Goal: Information Seeking & Learning: Learn about a topic

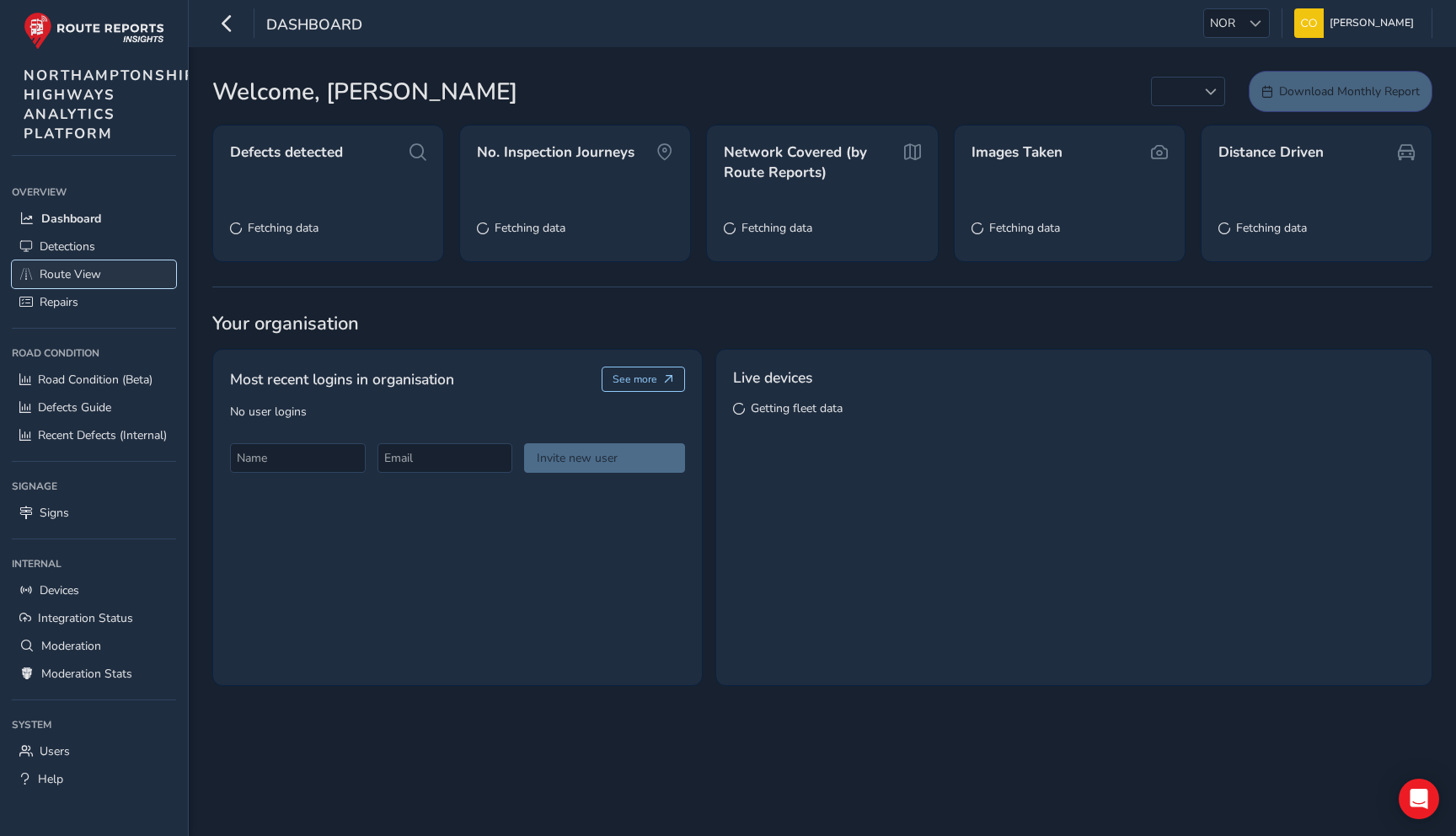
click at [93, 283] on link "Route View" at bounding box center [94, 274] width 164 height 28
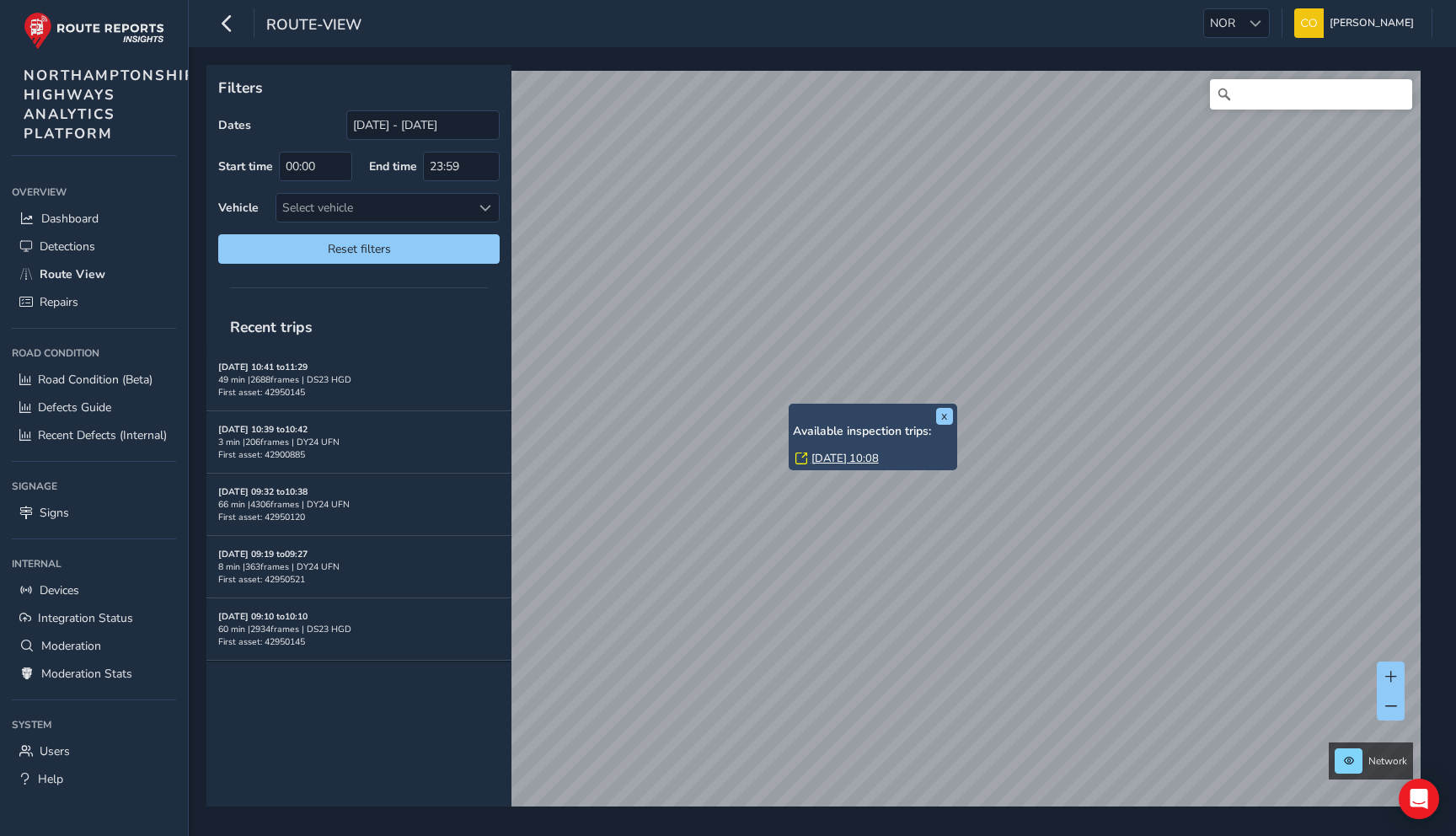
click at [831, 453] on link "[DATE] 10:08" at bounding box center [845, 458] width 68 height 15
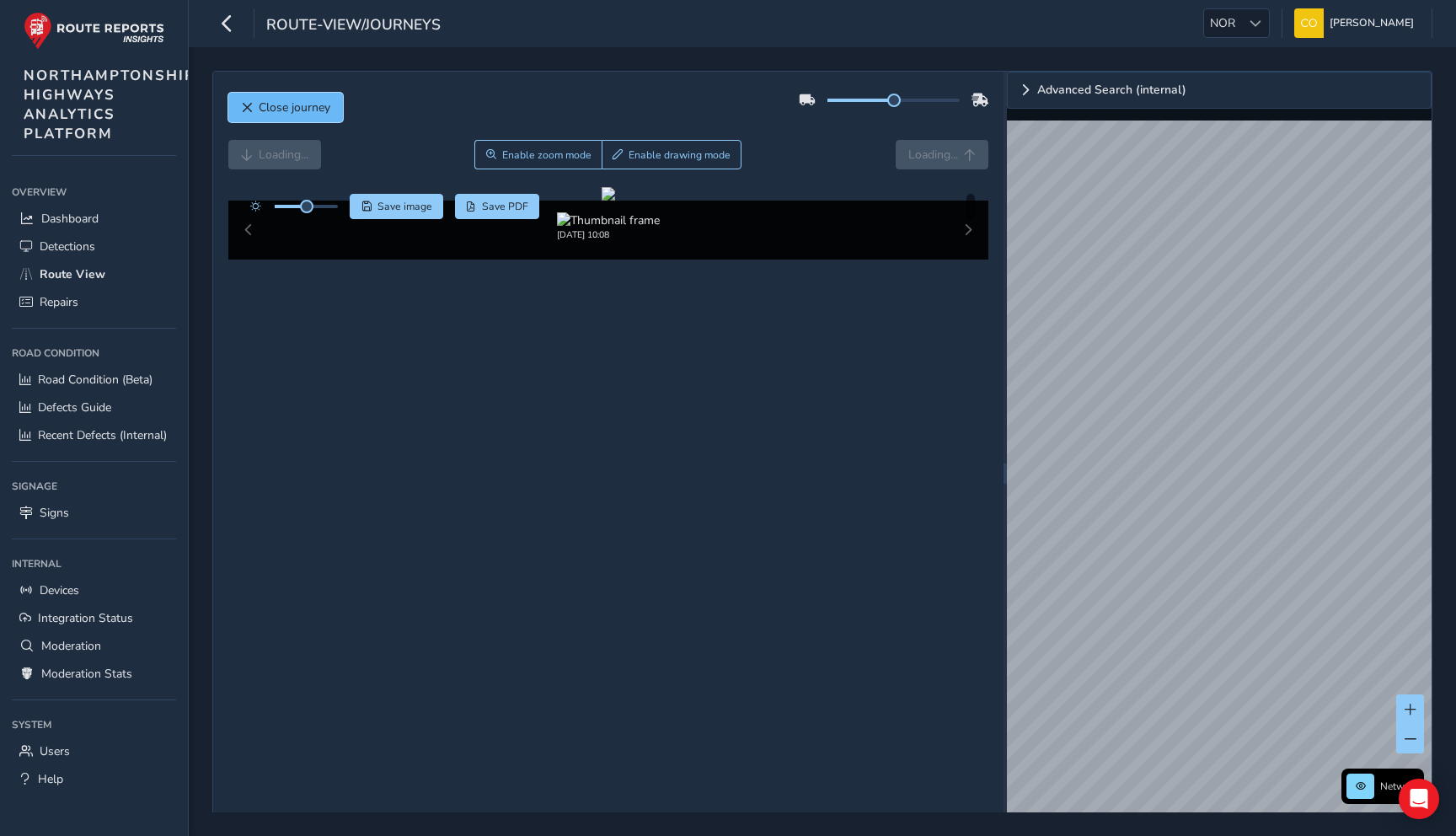
click at [303, 105] on span "Close journey" at bounding box center [295, 107] width 72 height 16
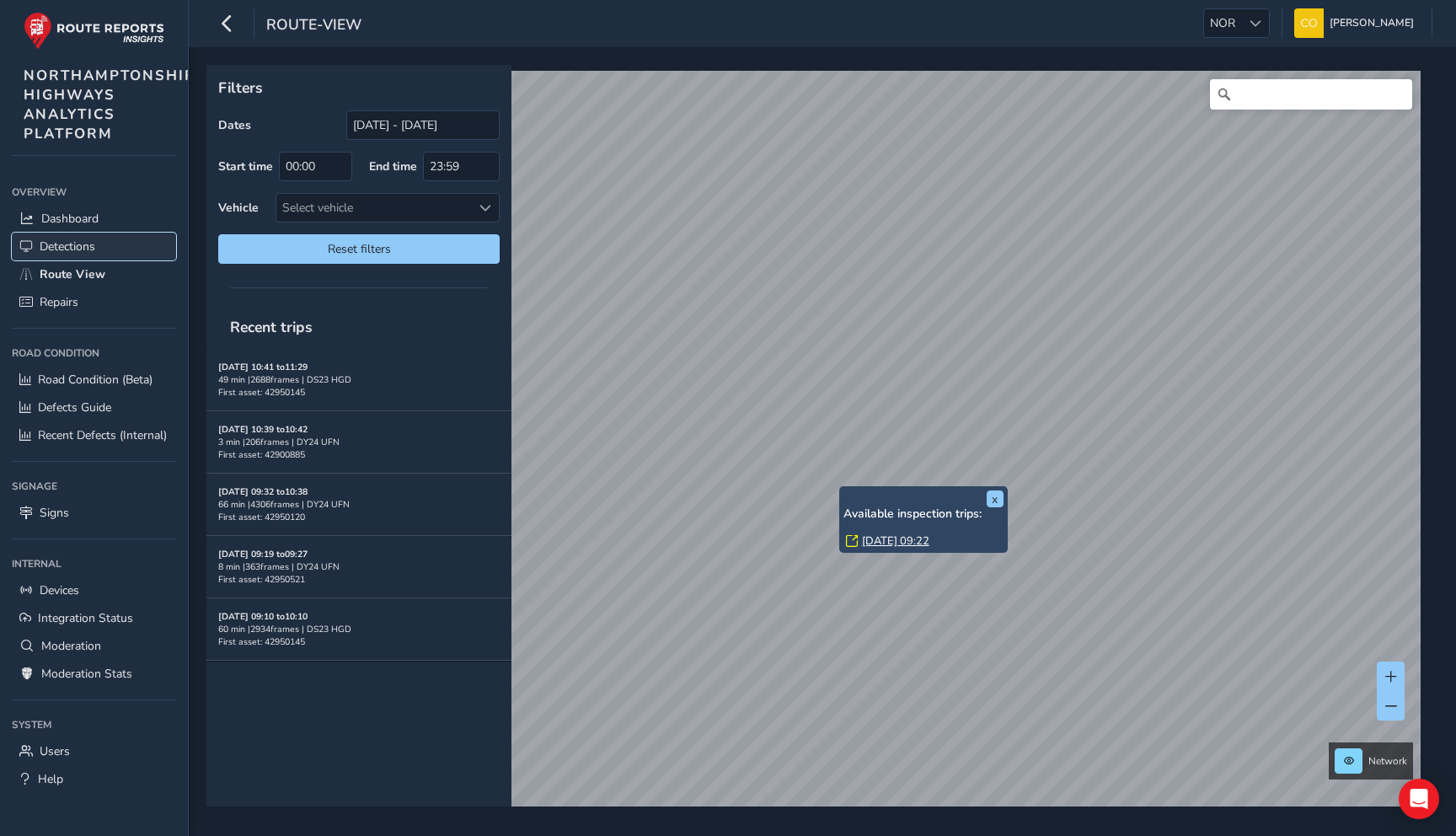
click at [93, 244] on span "Detections" at bounding box center [67, 246] width 56 height 16
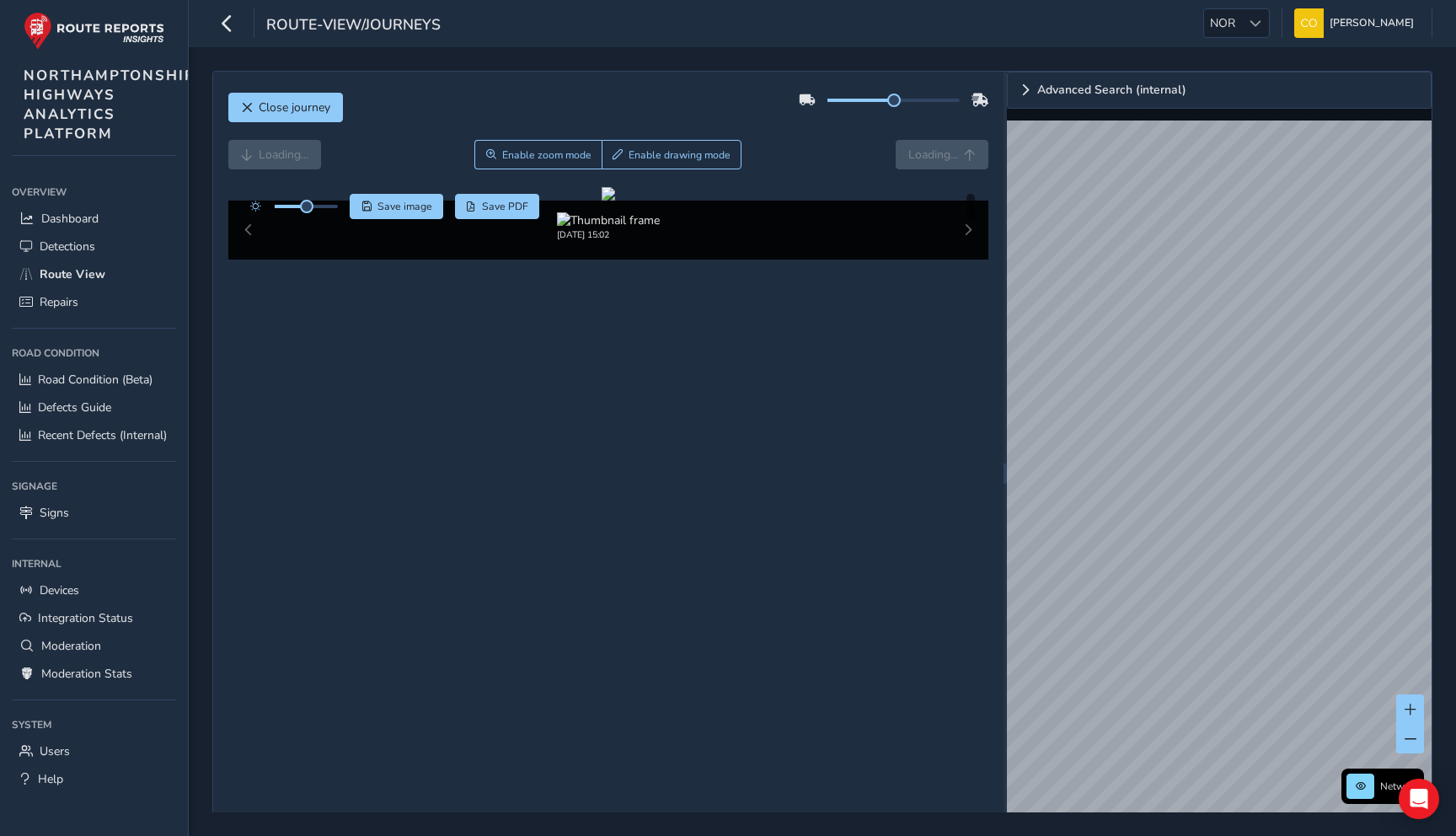
click at [705, 123] on div "Close journey" at bounding box center [608, 113] width 761 height 54
click at [1241, 20] on div at bounding box center [1255, 24] width 28 height 28
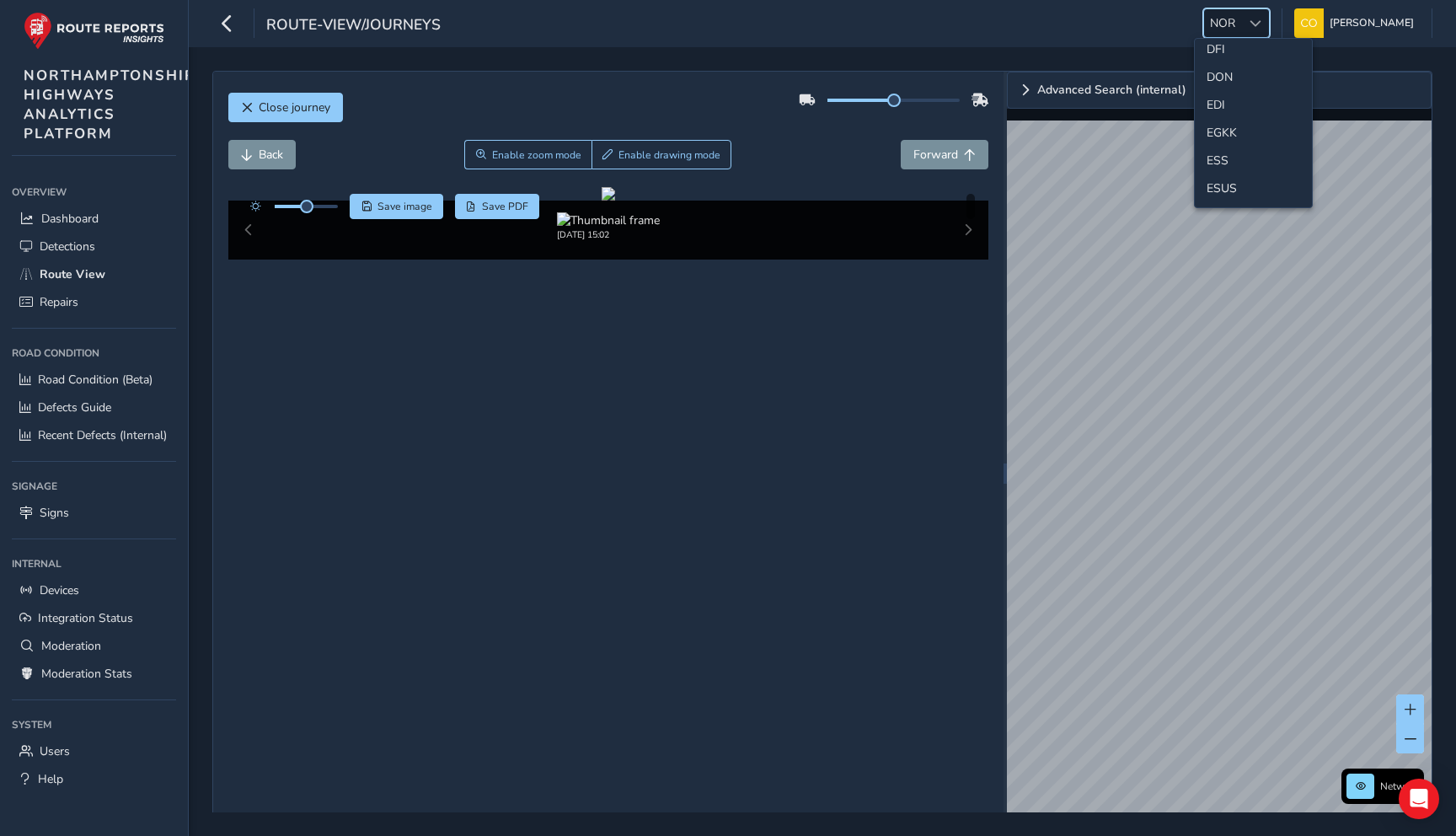
scroll to position [200, 0]
click at [1217, 141] on li "ESS" at bounding box center [1253, 138] width 117 height 28
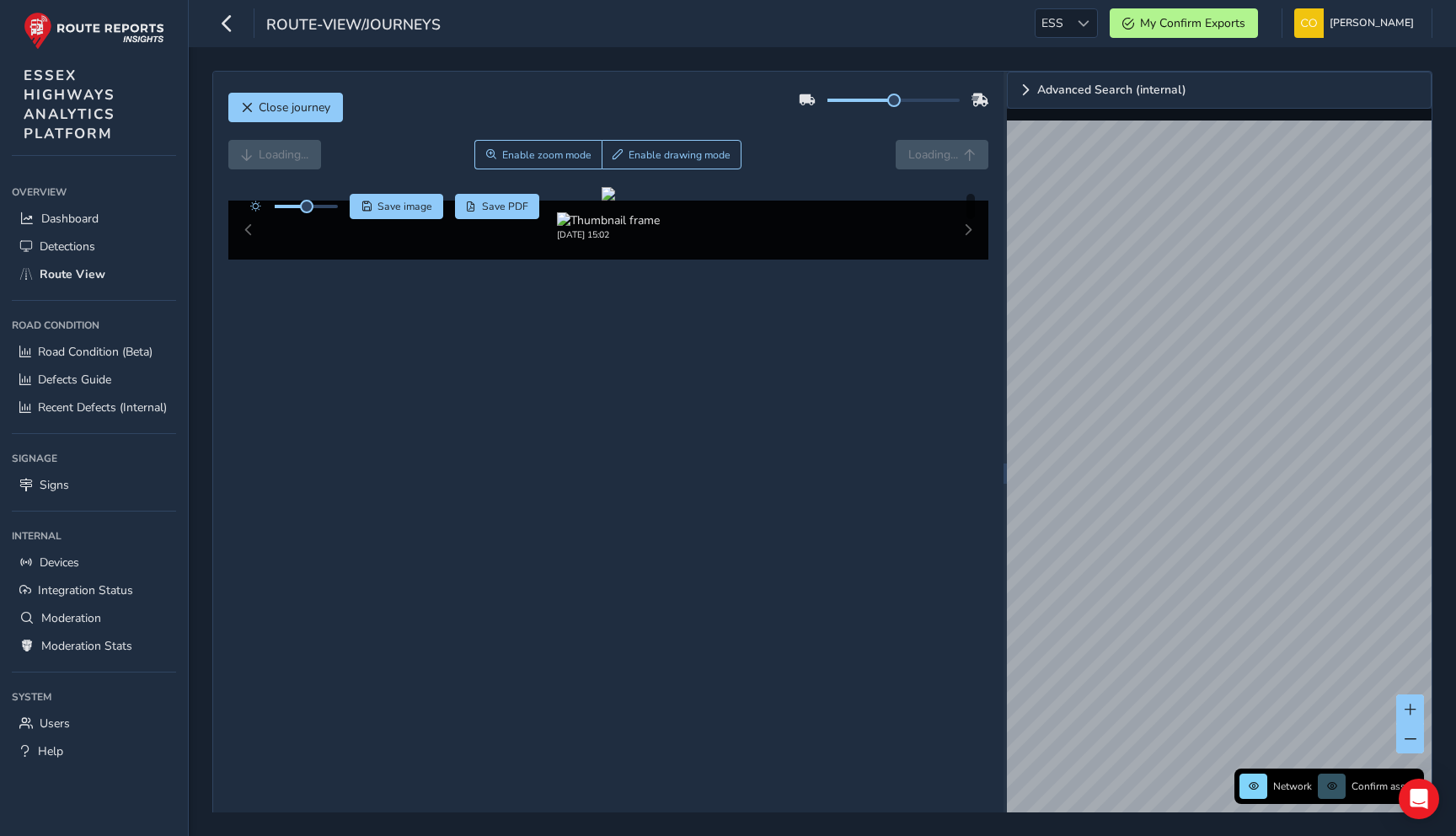
click at [875, 130] on div "Close journey" at bounding box center [608, 113] width 761 height 54
